Goal: Check status: Check status

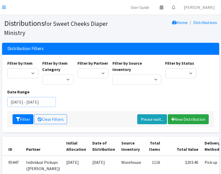
click at [37, 103] on input "[DATE] - [DATE]" at bounding box center [31, 102] width 49 height 10
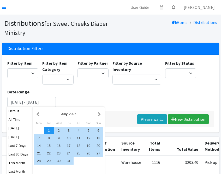
click at [161, 99] on div "Filter by Item Adult Briefs (Large/X-Large) Adult Briefs (Medium/Large) Adult B…" at bounding box center [110, 85] width 210 height 51
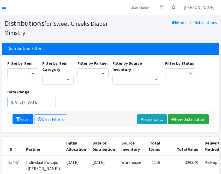
click at [29, 101] on input "[DATE] - [DATE]" at bounding box center [31, 102] width 49 height 10
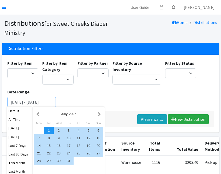
click at [31, 101] on input "[DATE] - [DATE]" at bounding box center [31, 102] width 49 height 10
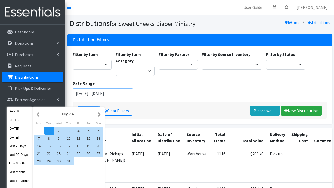
type input "[DATE] - [DATE]"
click at [160, 87] on div "Filter by Item Adult Briefs (Large/X-Large) Adult Briefs (Medium/Large) Adult B…" at bounding box center [199, 76] width 258 height 51
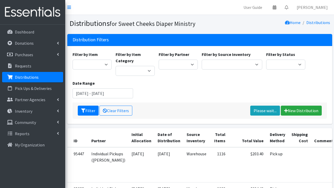
click at [29, 77] on p "Distributions" at bounding box center [27, 76] width 24 height 5
click at [92, 93] on input "July 24, 2025 - October 24, 2025" at bounding box center [102, 93] width 61 height 10
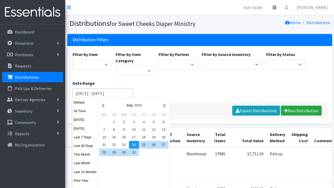
click at [98, 93] on input "July 24, 2025 - October 24, 2025" at bounding box center [102, 93] width 61 height 10
click at [88, 93] on input "July 24, 2024 - October 24, 2025" at bounding box center [102, 93] width 61 height 10
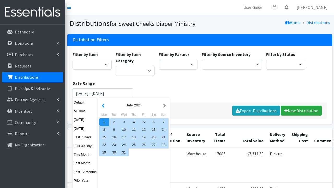
click at [105, 103] on button "button" at bounding box center [102, 105] width 5 height 7
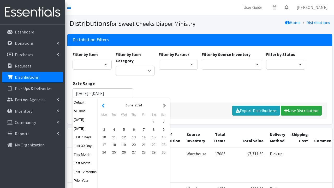
click at [106, 104] on button "button" at bounding box center [102, 105] width 5 height 7
click at [103, 105] on button "button" at bounding box center [102, 105] width 5 height 7
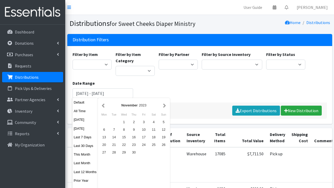
click at [103, 105] on button "button" at bounding box center [102, 105] width 5 height 7
click at [152, 123] on div "1" at bounding box center [154, 122] width 10 height 8
click at [166, 106] on button "button" at bounding box center [164, 105] width 5 height 7
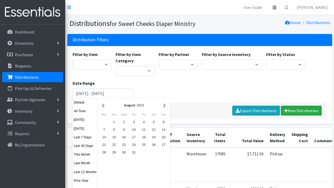
click at [166, 106] on button "button" at bounding box center [164, 105] width 5 height 7
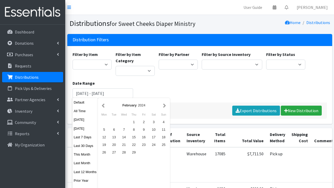
click at [166, 106] on button "button" at bounding box center [164, 105] width 5 height 7
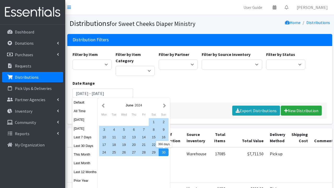
click at [165, 153] on div "30" at bounding box center [164, 152] width 10 height 8
type input "[DATE] - [DATE]"
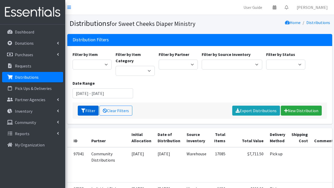
click at [82, 107] on button "Filter" at bounding box center [88, 110] width 21 height 10
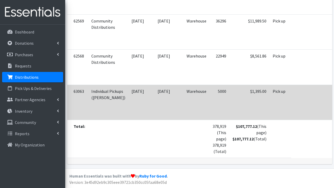
scroll to position [377, 0]
